Goal: Find specific page/section: Find specific page/section

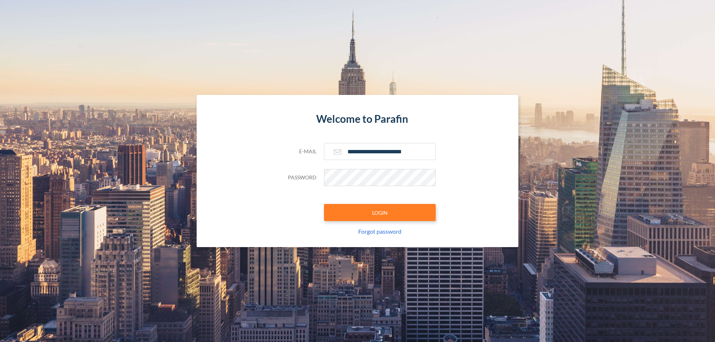
type input "**********"
click at [380, 213] on button "LOGIN" at bounding box center [380, 212] width 112 height 17
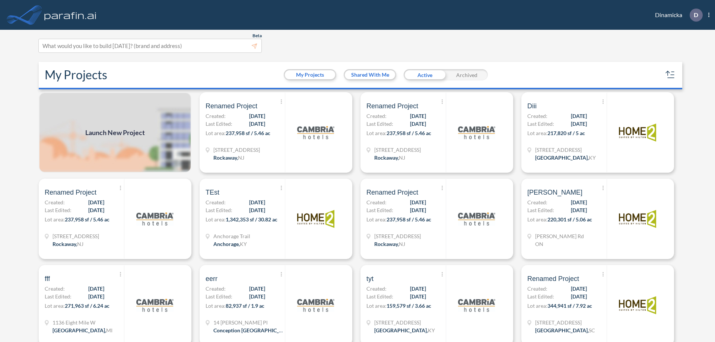
scroll to position [2, 0]
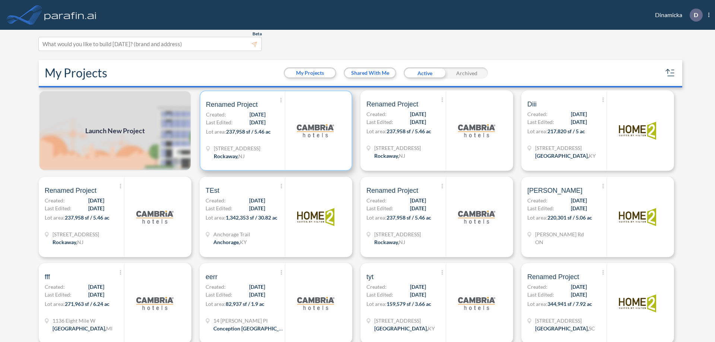
click at [274, 131] on p "Lot area: 237,958 sf / 5.46 ac" at bounding box center [245, 133] width 79 height 11
